Goal: Task Accomplishment & Management: Use online tool/utility

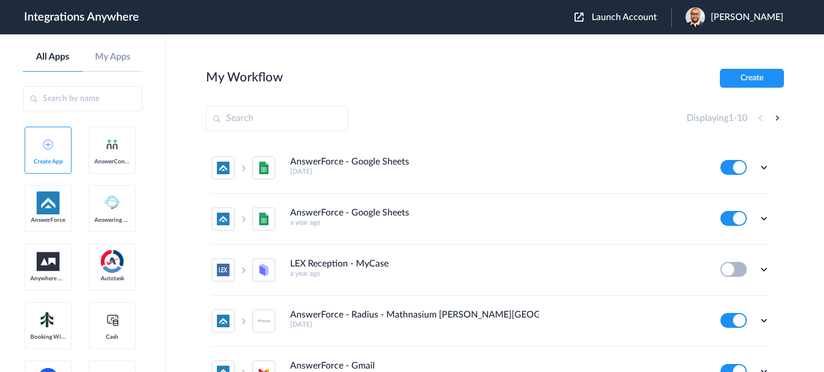
click at [595, 16] on button "Launch Account" at bounding box center [623, 17] width 97 height 11
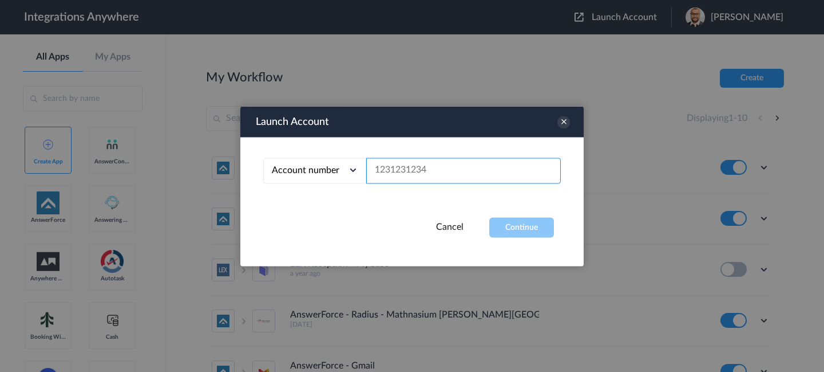
click at [441, 161] on input "text" at bounding box center [463, 170] width 195 height 26
paste input "8776500603"
type input "8776500603"
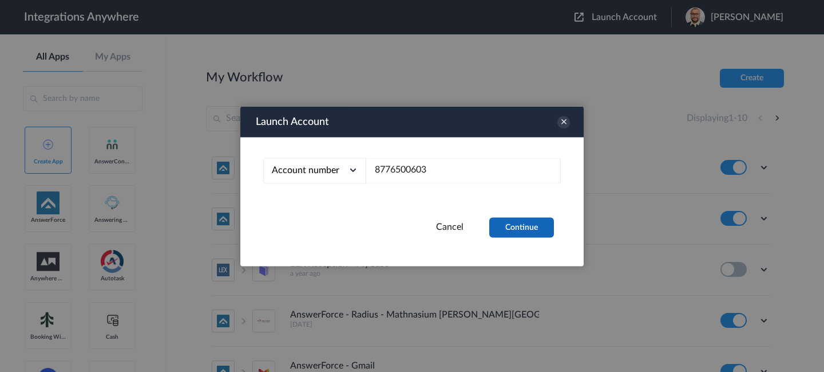
click at [494, 220] on button "Continue" at bounding box center [521, 227] width 65 height 20
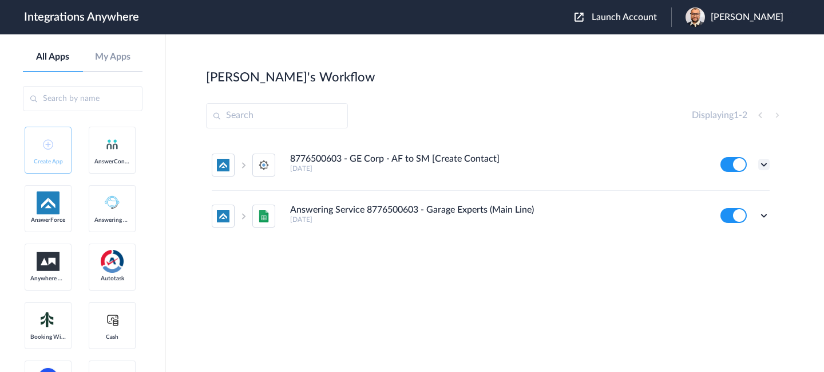
click at [761, 165] on icon at bounding box center [764, 164] width 11 height 11
click at [436, 319] on section "Jason's Workflow Create Displaying 1 - 2 8776500603 - GE Corp - AF to SM [Creat…" at bounding box center [495, 237] width 578 height 337
click at [764, 161] on icon at bounding box center [764, 164] width 11 height 11
click at [728, 210] on link "Task history" at bounding box center [731, 212] width 55 height 8
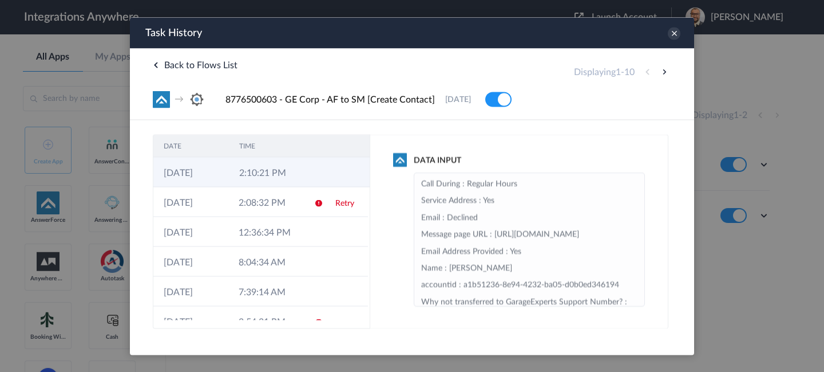
click at [286, 183] on td "2:10:21 PM" at bounding box center [267, 172] width 76 height 30
click at [678, 31] on icon at bounding box center [674, 33] width 13 height 13
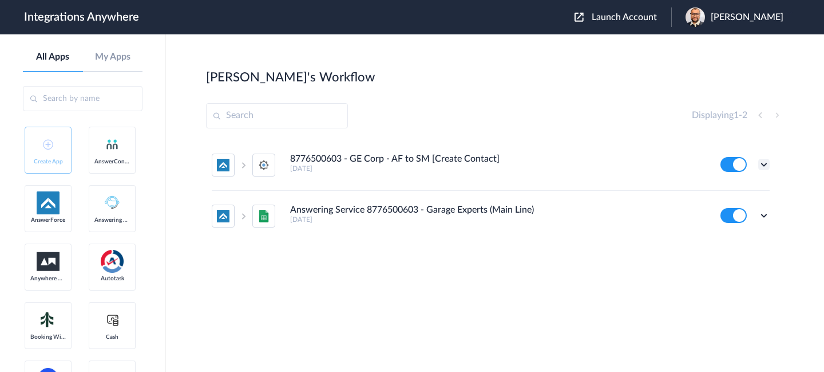
click at [765, 165] on icon at bounding box center [764, 164] width 11 height 11
click at [726, 191] on link "Edit" at bounding box center [717, 191] width 27 height 8
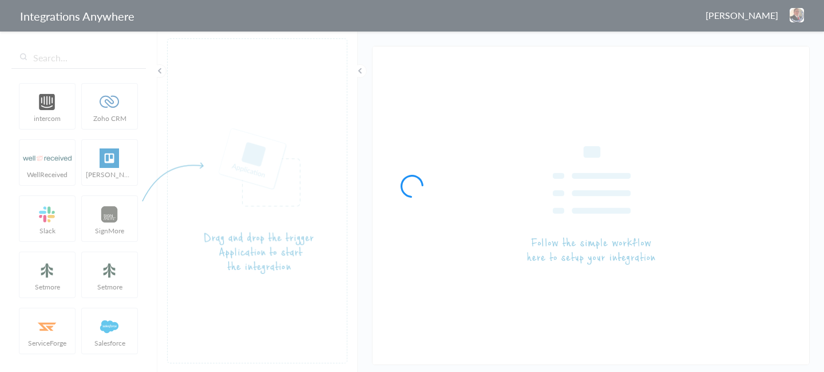
type input "8776500603 - GE Corp - AF to SM [Create Contact]"
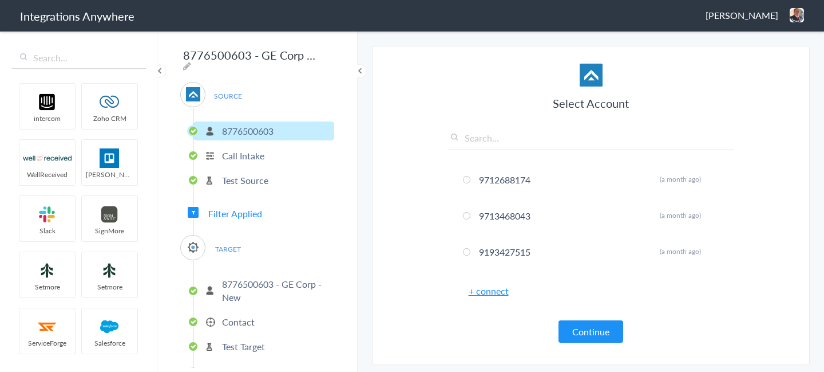
scroll to position [25, 0]
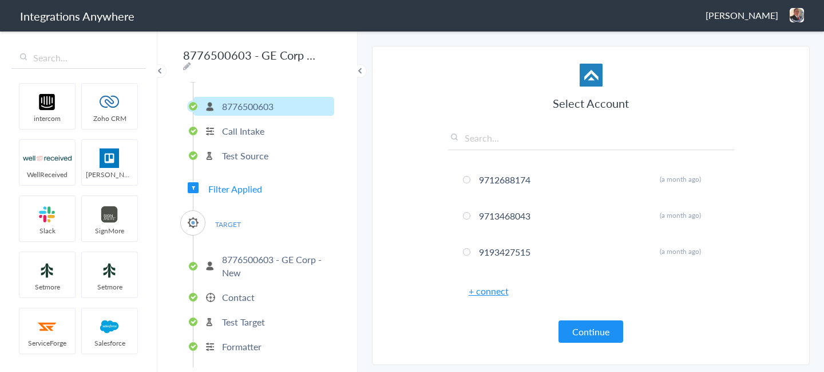
click at [262, 124] on p "Call Intake" at bounding box center [243, 130] width 42 height 13
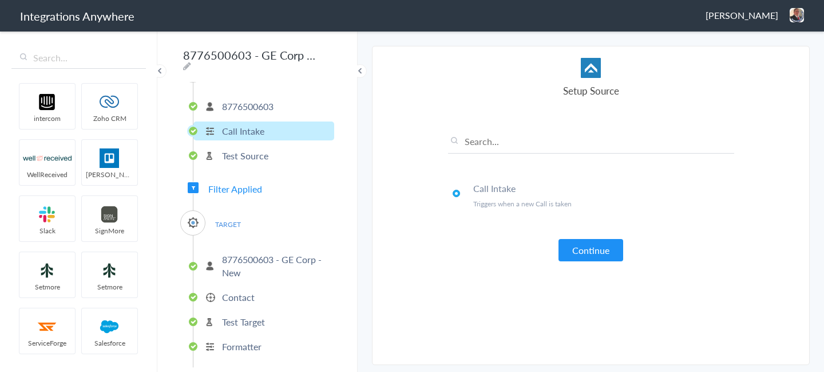
click at [256, 151] on p "Test Source" at bounding box center [245, 155] width 46 height 13
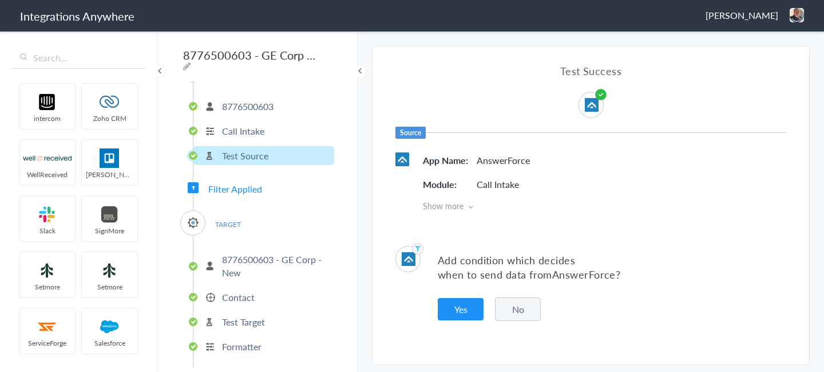
click at [241, 259] on p "8776500603 - GE Corp - New" at bounding box center [276, 265] width 109 height 26
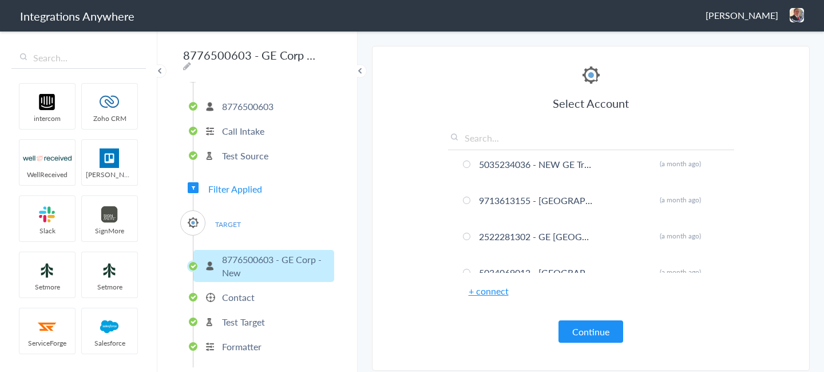
scroll to position [0, 0]
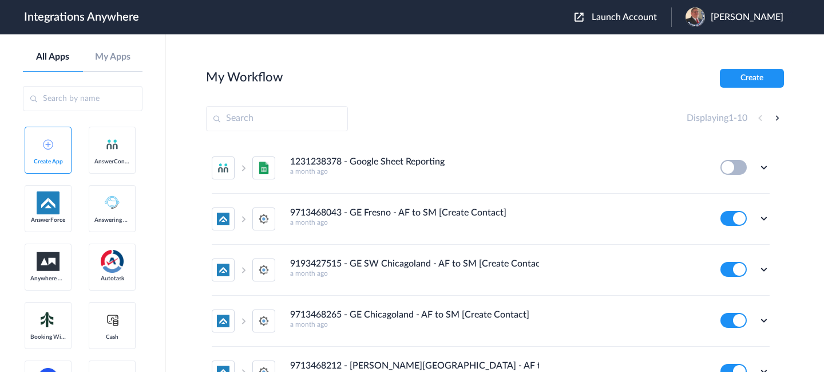
click at [624, 23] on div "Launch Account [PERSON_NAME] My Account Logout" at bounding box center [685, 16] width 220 height 19
click at [625, 15] on span "Launch Account" at bounding box center [624, 17] width 65 height 9
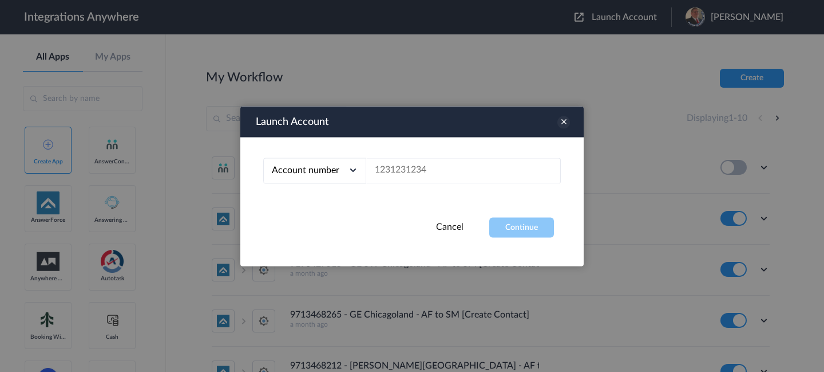
click at [562, 123] on icon at bounding box center [564, 122] width 13 height 13
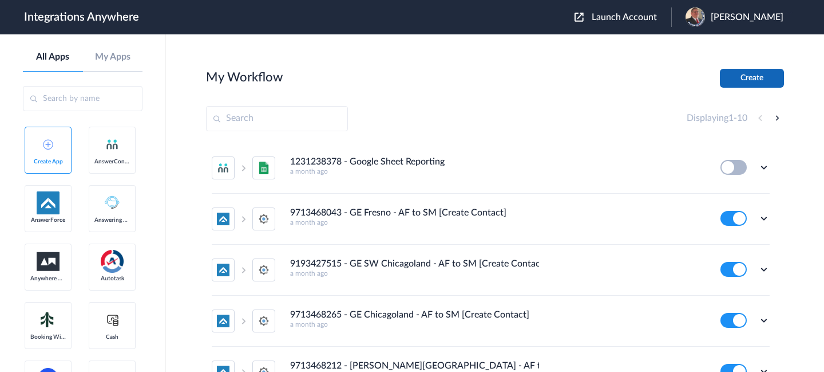
click at [754, 76] on button "Create" at bounding box center [752, 78] width 64 height 19
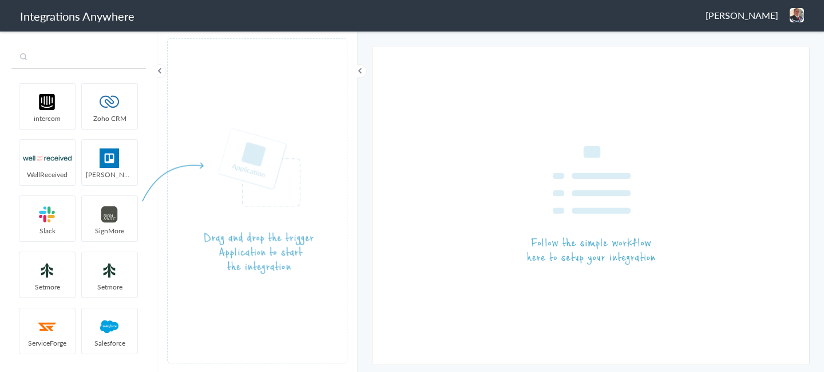
click at [84, 61] on input "text" at bounding box center [78, 58] width 135 height 22
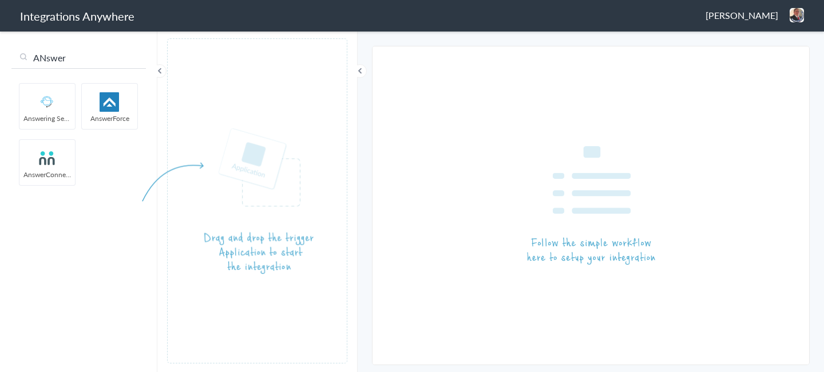
type input "ANswer"
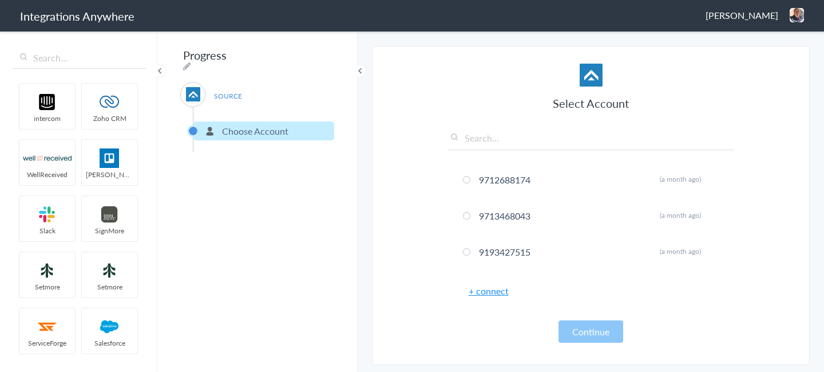
click at [505, 142] on input "text" at bounding box center [591, 140] width 286 height 19
paste input "9715291694"
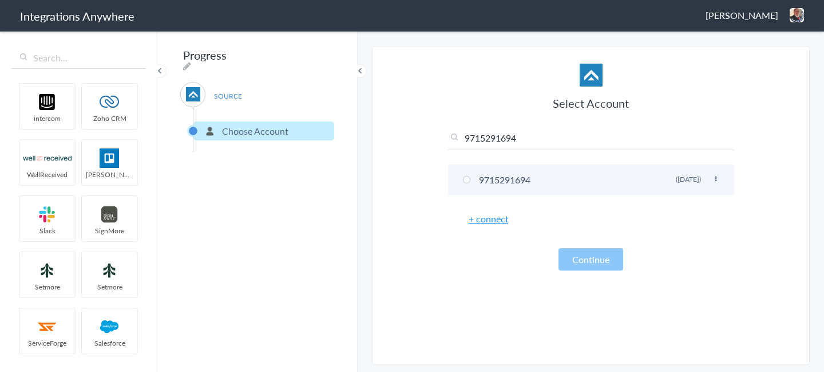
type input "9715291694"
click at [471, 177] on li "9715291694 Rename Delete ([DATE])" at bounding box center [591, 179] width 286 height 30
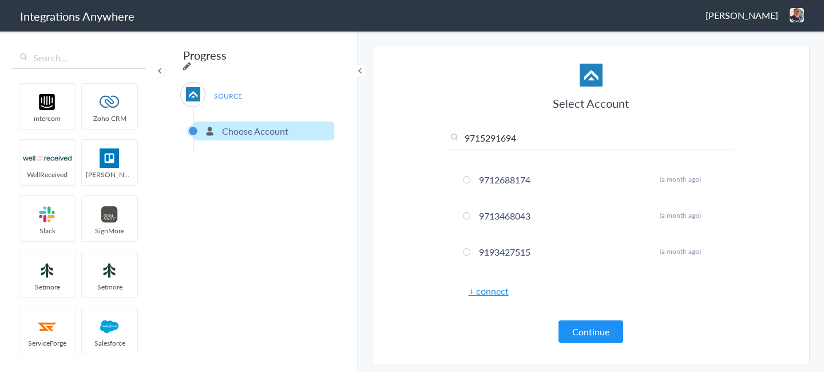
click at [191, 61] on icon at bounding box center [187, 65] width 8 height 9
type input "Progress"
click at [264, 60] on input "Progress" at bounding box center [250, 55] width 141 height 22
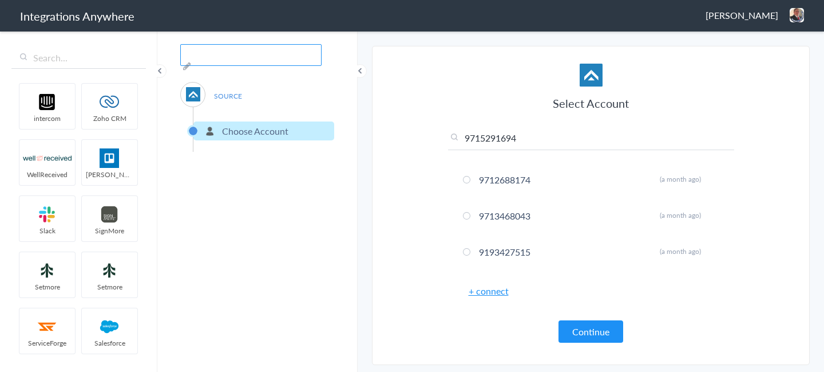
paste input "9715291694"
drag, startPoint x: 265, startPoint y: 56, endPoint x: 313, endPoint y: 57, distance: 47.5
click at [313, 57] on div "9715291694- Charleston- Garage Experts AF- SM SOURCE Choose Account Filter Appl…" at bounding box center [257, 201] width 200 height 342
click at [265, 58] on input "9715291694- Charleston- Garage Experts AF- SM" at bounding box center [250, 55] width 141 height 22
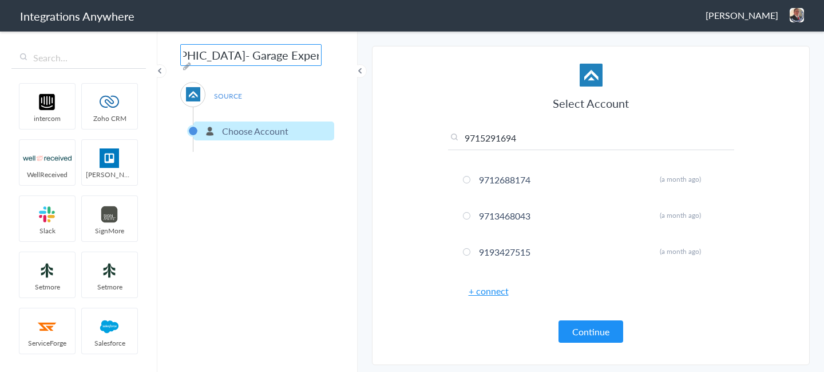
drag, startPoint x: 269, startPoint y: 56, endPoint x: 307, endPoint y: 57, distance: 37.8
click at [307, 57] on input "9715291694- Charleston- Garage Experts AF- SM" at bounding box center [250, 55] width 141 height 22
type input "9715291694- Charleston- Garage Experts AF- SM"
click at [338, 184] on div "9715291694- Charleston- Garage Experts AF- SM SOURCE Choose Account Filter Appl…" at bounding box center [257, 201] width 200 height 342
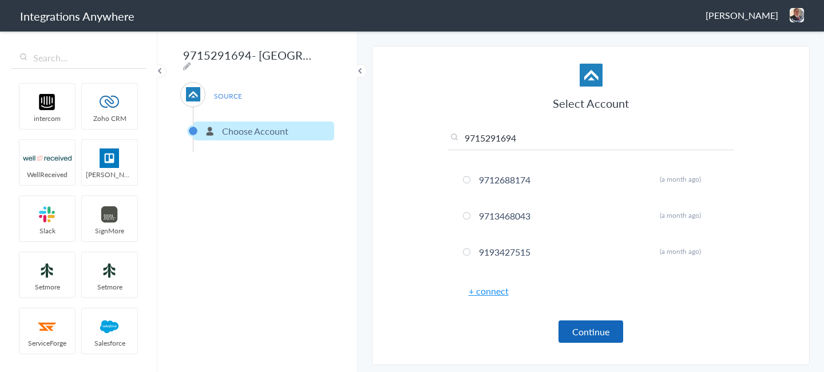
click at [592, 335] on button "Continue" at bounding box center [591, 331] width 65 height 22
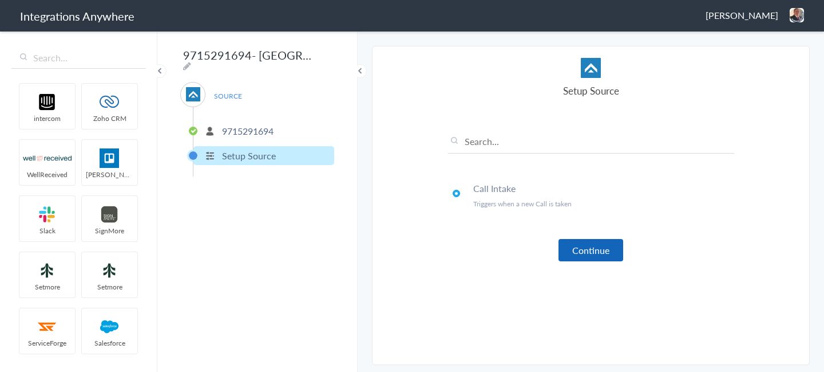
click at [582, 248] on button "Continue" at bounding box center [591, 250] width 65 height 22
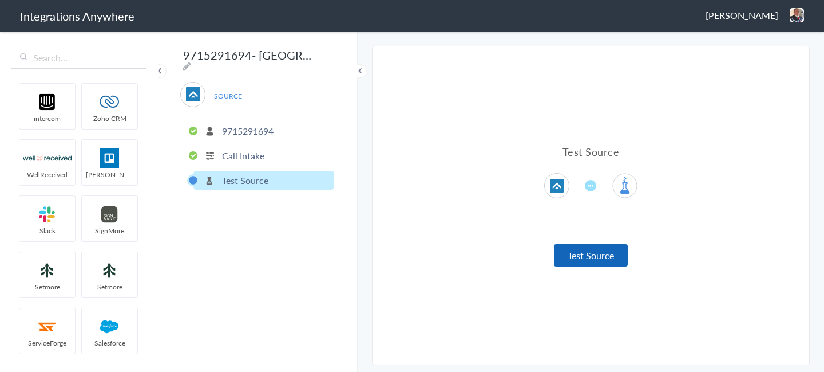
click at [582, 256] on button "Test Source" at bounding box center [591, 255] width 74 height 22
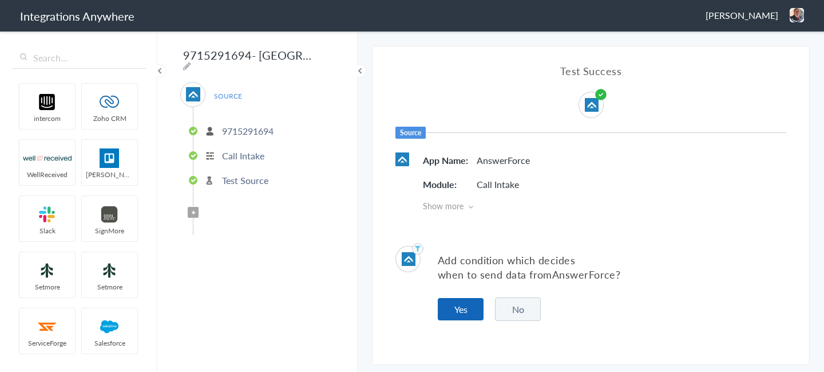
click at [466, 306] on button "Yes" at bounding box center [461, 309] width 46 height 22
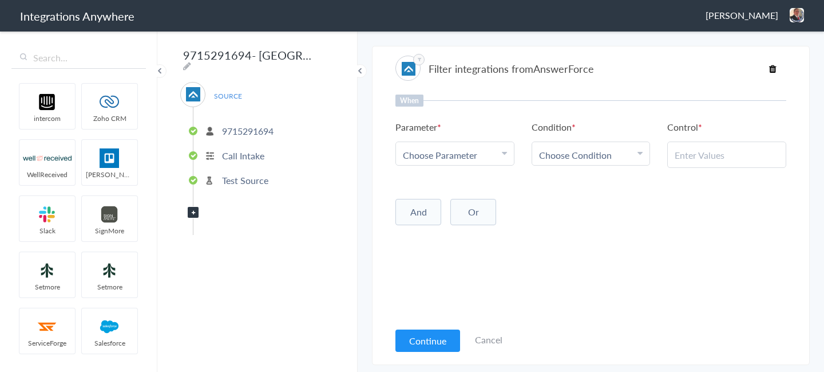
click at [463, 156] on span "Choose Parameter" at bounding box center [440, 154] width 74 height 13
click at [456, 183] on input "text" at bounding box center [455, 186] width 118 height 25
type input "call c"
click at [440, 211] on link "Call Closing Note" at bounding box center [455, 211] width 118 height 25
click at [566, 147] on link "Choose Condition" at bounding box center [591, 153] width 118 height 23
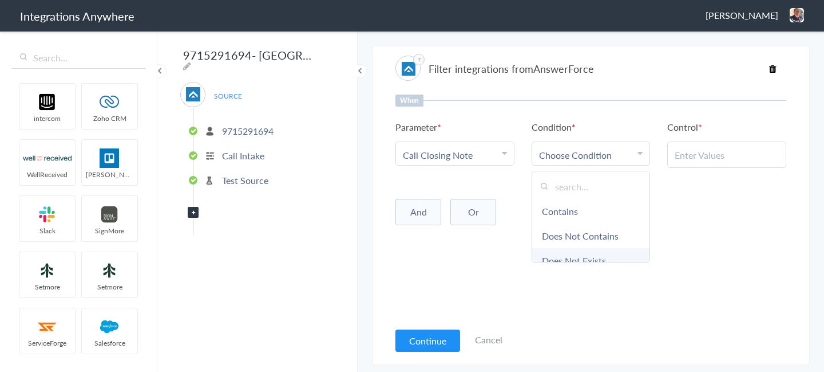
scroll to position [60, 0]
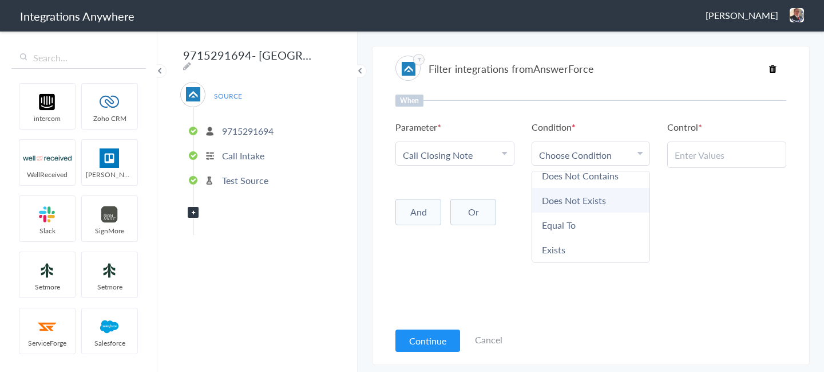
click at [568, 208] on link "Does Not Exists" at bounding box center [591, 200] width 118 height 25
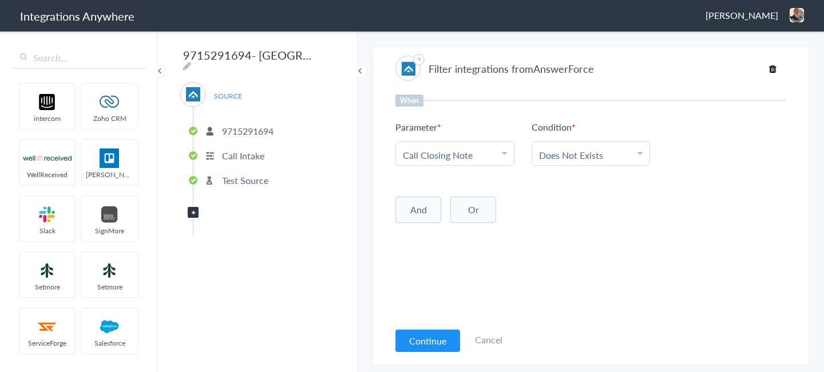
click at [555, 250] on div "When Parameter Choose Parameter Call Closing Note First Name Last Name Email Ph…" at bounding box center [591, 207] width 391 height 226
click at [431, 338] on button "Continue" at bounding box center [428, 340] width 65 height 22
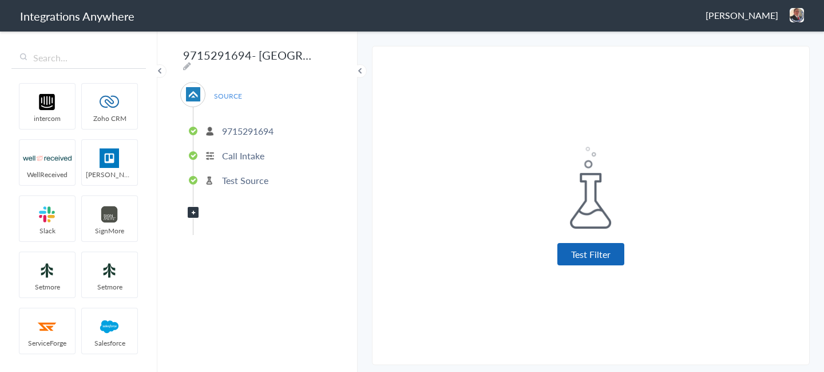
click at [611, 252] on button "Test Filter" at bounding box center [591, 254] width 67 height 22
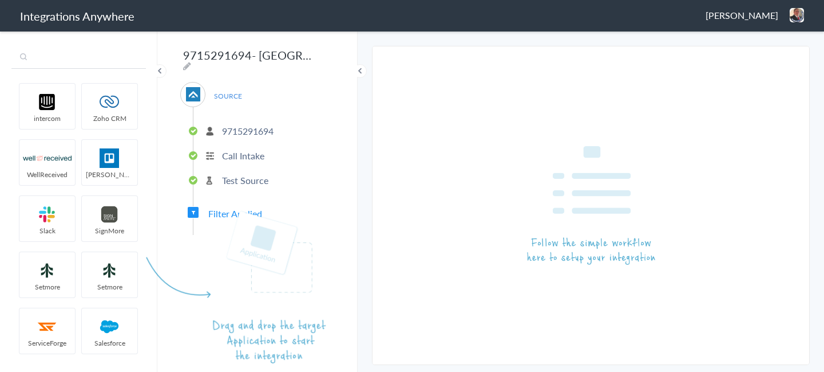
click at [96, 59] on input "text" at bounding box center [78, 58] width 135 height 22
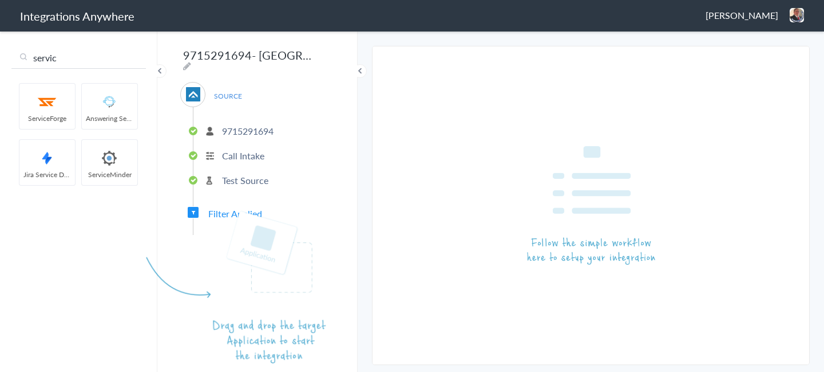
type input "servic"
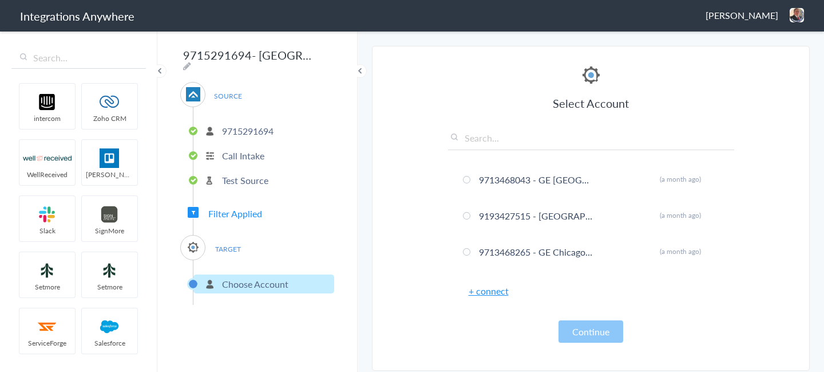
click at [484, 291] on link "+ connect" at bounding box center [489, 290] width 40 height 13
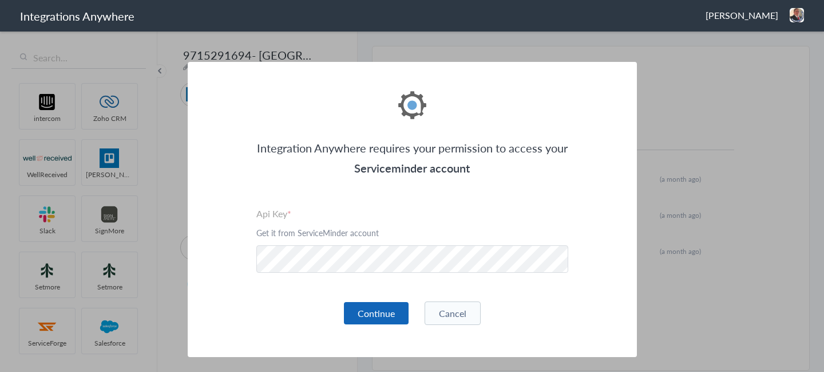
click at [389, 314] on button "Continue" at bounding box center [376, 313] width 65 height 22
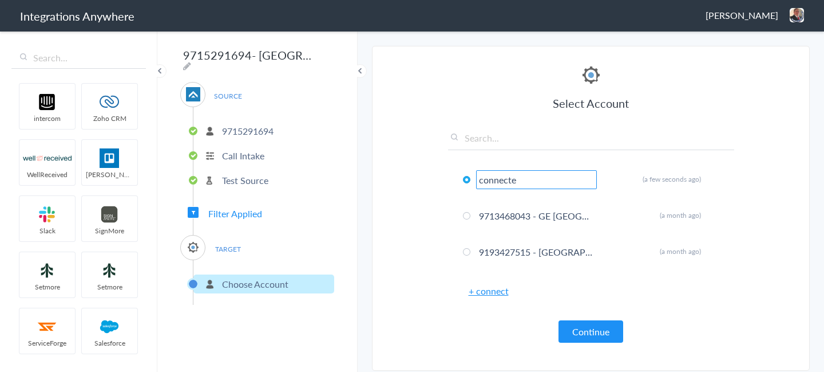
click at [527, 195] on ul "connecte Rename Delete (a few seconds ago) 9713468043 - GE Fresno Rename Delete…" at bounding box center [591, 216] width 286 height 114
click at [713, 178] on icon at bounding box center [716, 179] width 7 height 6
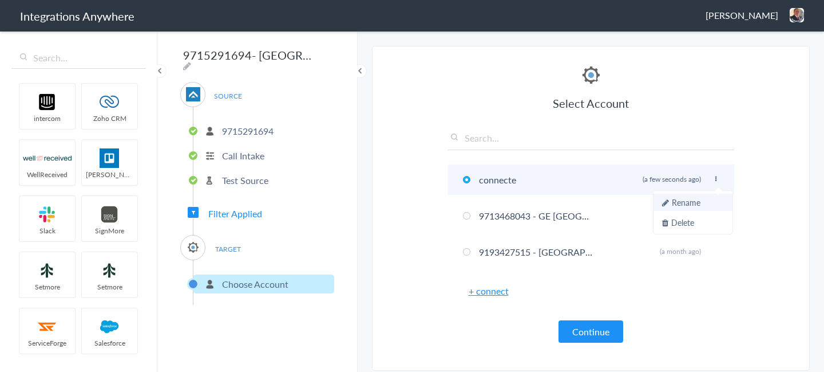
click at [692, 202] on li "Rename" at bounding box center [693, 201] width 79 height 17
type input "c"
click at [715, 178] on icon at bounding box center [716, 179] width 7 height 6
click at [685, 199] on li "Rename" at bounding box center [693, 201] width 79 height 17
type input "connecte"
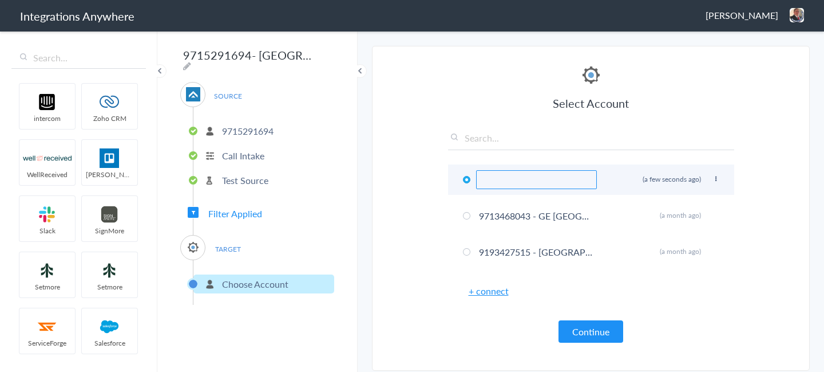
paste input "9715291694"
click at [516, 181] on input "9715291694 GE Charleston" at bounding box center [536, 179] width 121 height 19
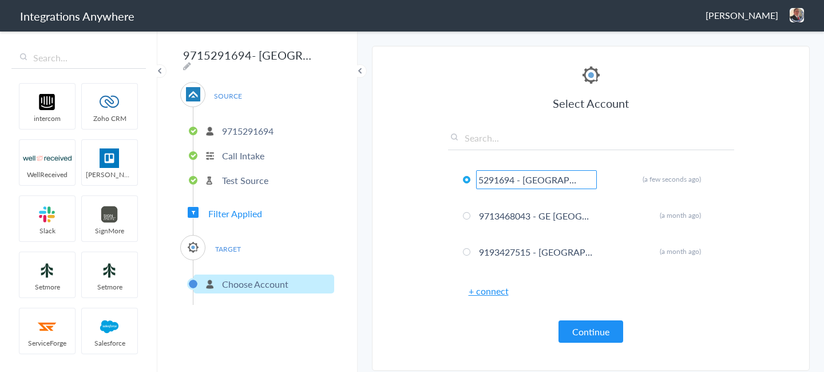
type input "9715291694 - GE Charleston"
click at [426, 179] on section "Select Account 9712688174 Rename Delete (a month ago) 9713468043 Rename Delete …" at bounding box center [591, 208] width 438 height 325
click at [587, 331] on button "Continue" at bounding box center [591, 331] width 65 height 22
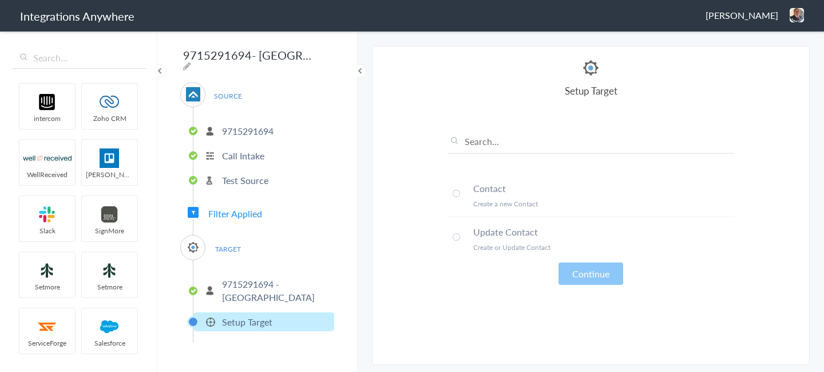
click at [488, 192] on h4 "Contact" at bounding box center [603, 187] width 261 height 13
click at [584, 266] on button "Continue" at bounding box center [591, 273] width 65 height 22
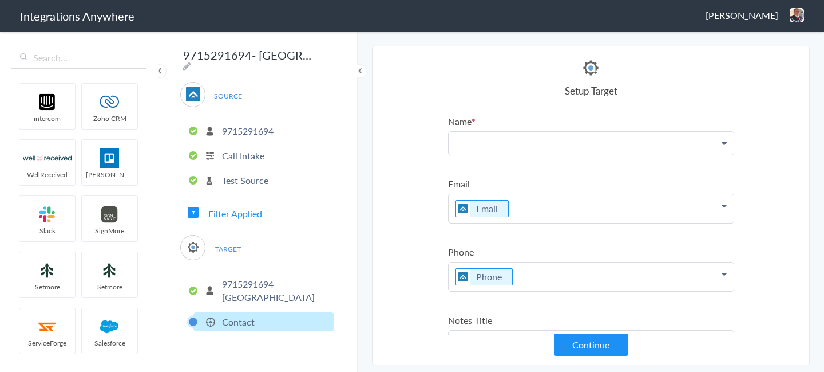
click at [520, 143] on p at bounding box center [591, 143] width 285 height 23
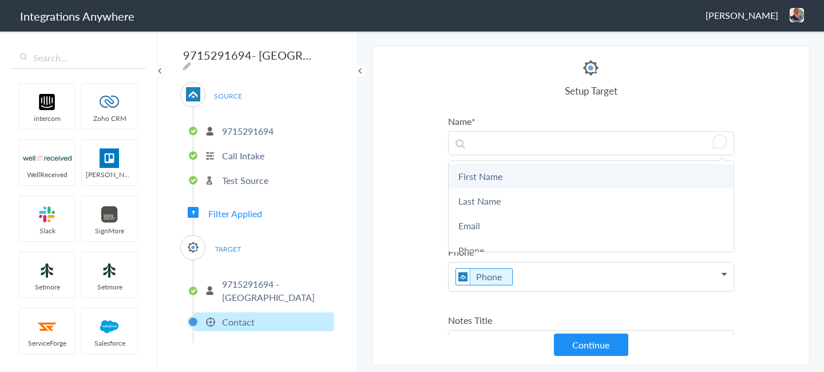
click at [507, 173] on link "First Name" at bounding box center [591, 176] width 285 height 25
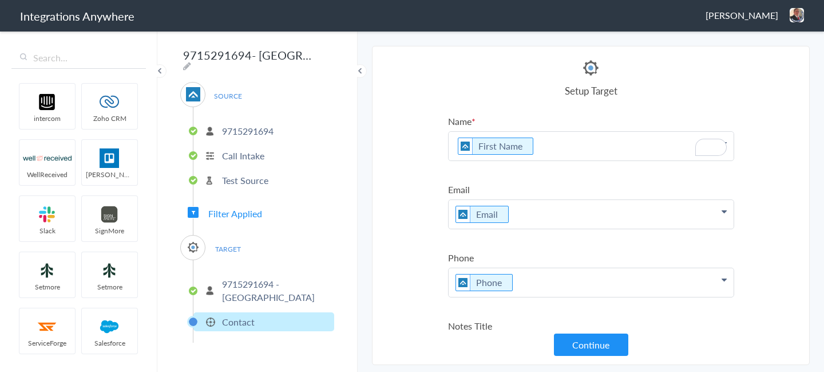
click at [539, 153] on p "First Name" at bounding box center [591, 146] width 285 height 29
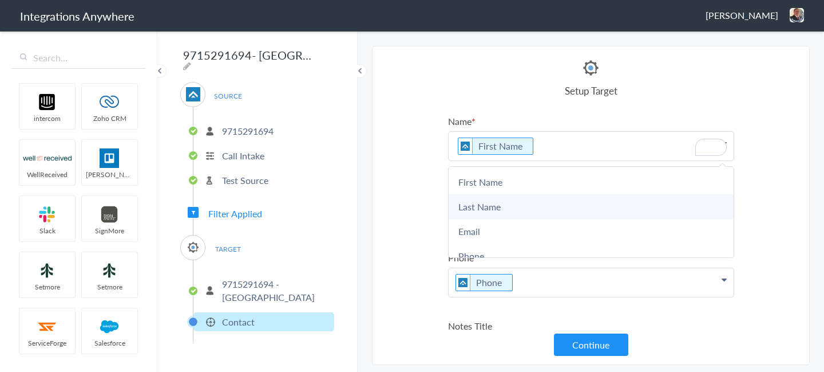
click at [510, 202] on link "Last Name" at bounding box center [591, 206] width 285 height 25
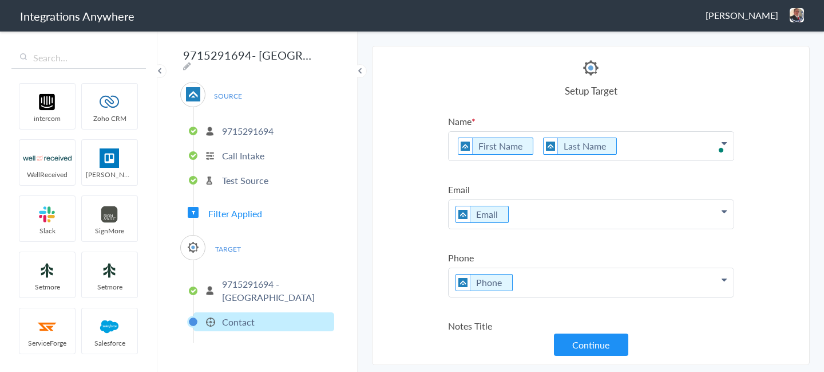
click at [538, 149] on p "First Name Last Name" at bounding box center [591, 146] width 285 height 29
click at [428, 154] on section "Select Account 9712688174 Rename Delete (a month ago) 9713468043 Rename Delete …" at bounding box center [591, 205] width 438 height 319
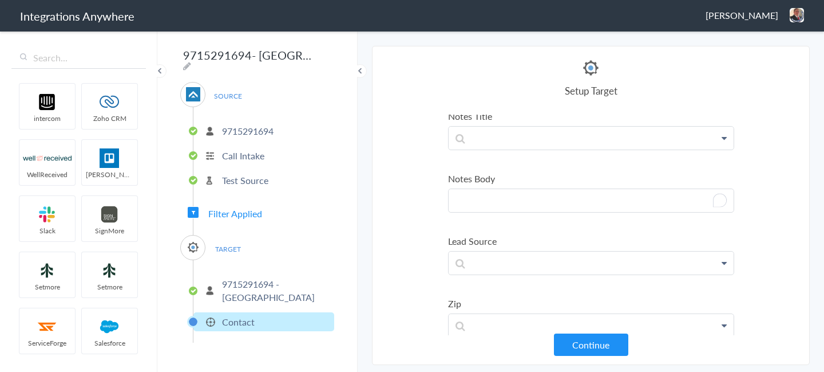
paste p "To enrich screen reader interactions, please activate Accessibility in Grammarl…"
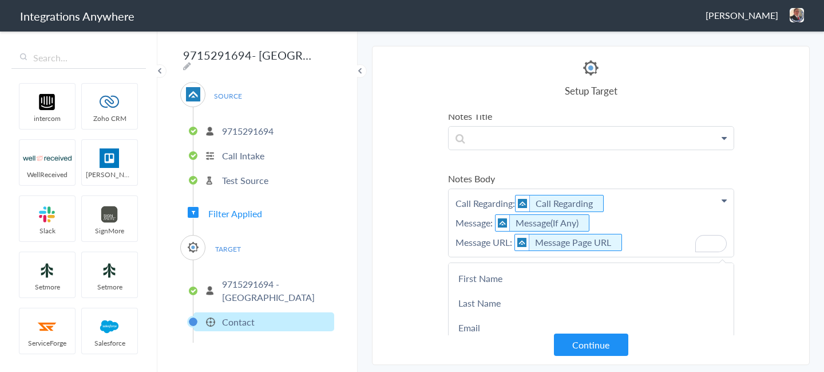
click at [772, 184] on section "Select Account 9712688174 Rename Delete (a month ago) 9713468043 Rename Delete …" at bounding box center [591, 205] width 438 height 319
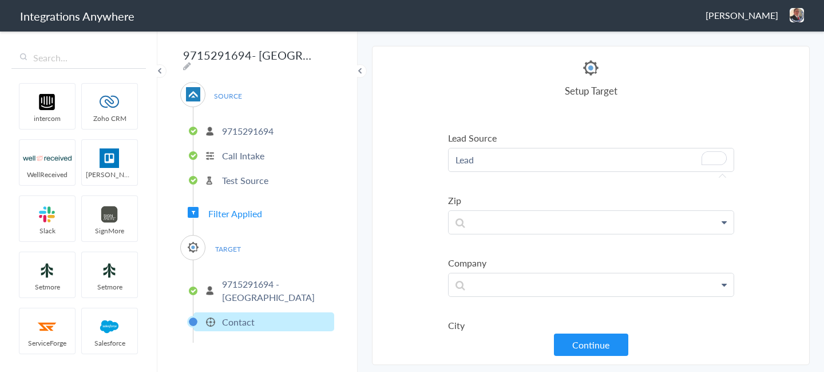
click at [505, 176] on ul "Name First Name Last Name First Name Last Name Email Phone Account Name Email A…" at bounding box center [591, 214] width 286 height 914
click at [382, 183] on section "Select Account 9712688174 Rename Delete (a month ago) 9713468043 Rename Delete …" at bounding box center [591, 205] width 438 height 319
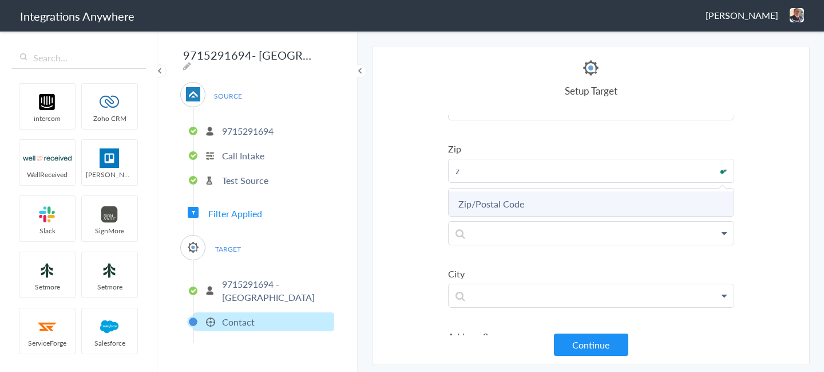
click at [0, 0] on link "Zip/Postal Code" at bounding box center [0, 0] width 0 height 0
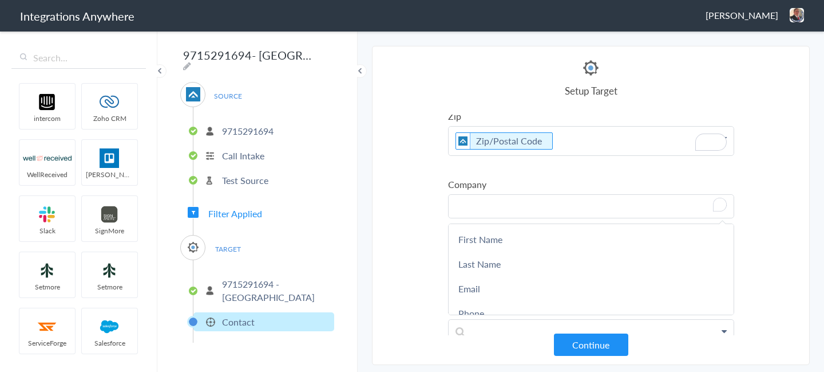
scroll to position [447, 0]
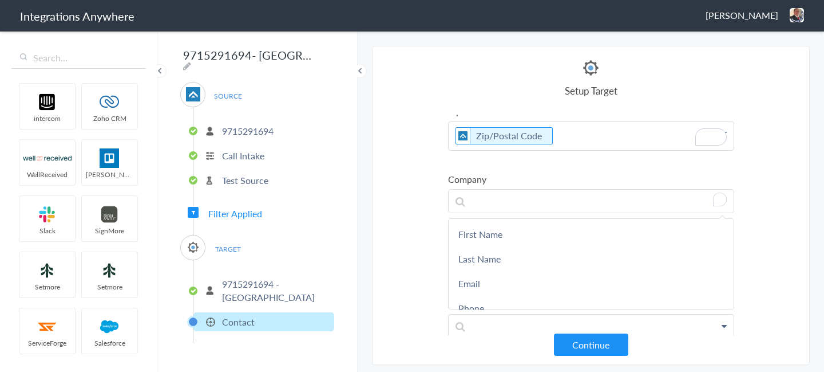
click at [413, 193] on section "Select Account 9712688174 Rename Delete (a month ago) 9713468043 Rename Delete …" at bounding box center [591, 205] width 438 height 319
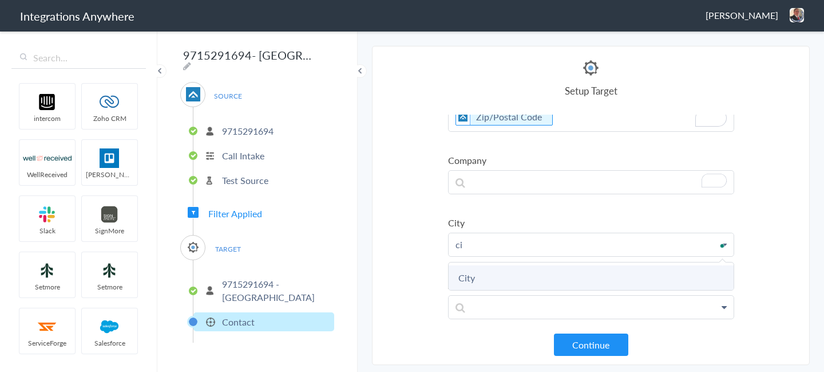
scroll to position [465, 0]
click at [0, 0] on link "City" at bounding box center [0, 0] width 0 height 0
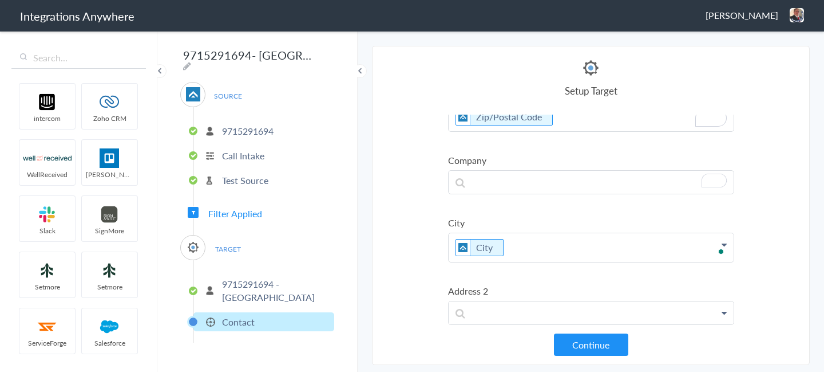
scroll to position [533, 0]
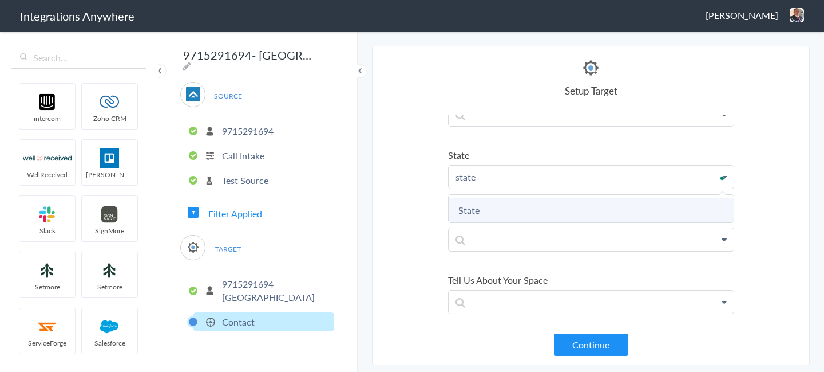
click at [0, 0] on link "State" at bounding box center [0, 0] width 0 height 0
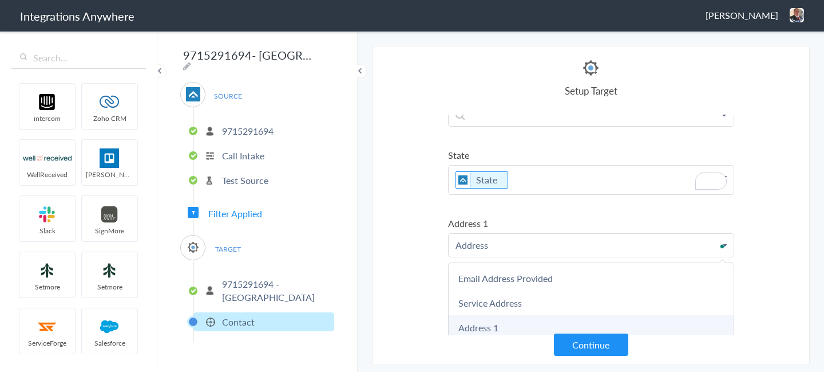
click at [0, 0] on link "Address 1" at bounding box center [0, 0] width 0 height 0
